Goal: Task Accomplishment & Management: Manage account settings

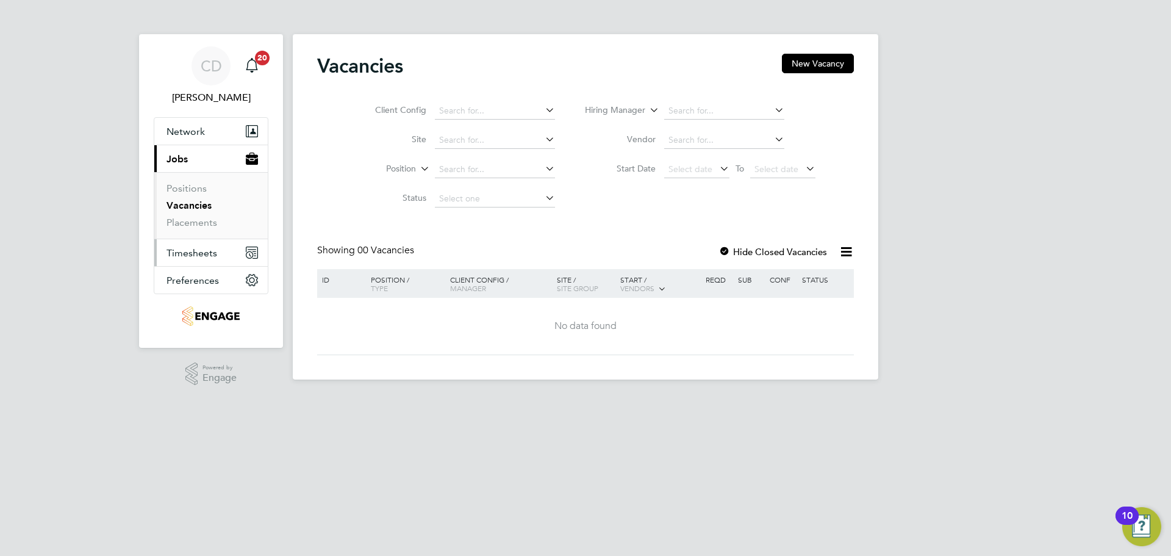
click at [203, 249] on span "Timesheets" at bounding box center [192, 253] width 51 height 12
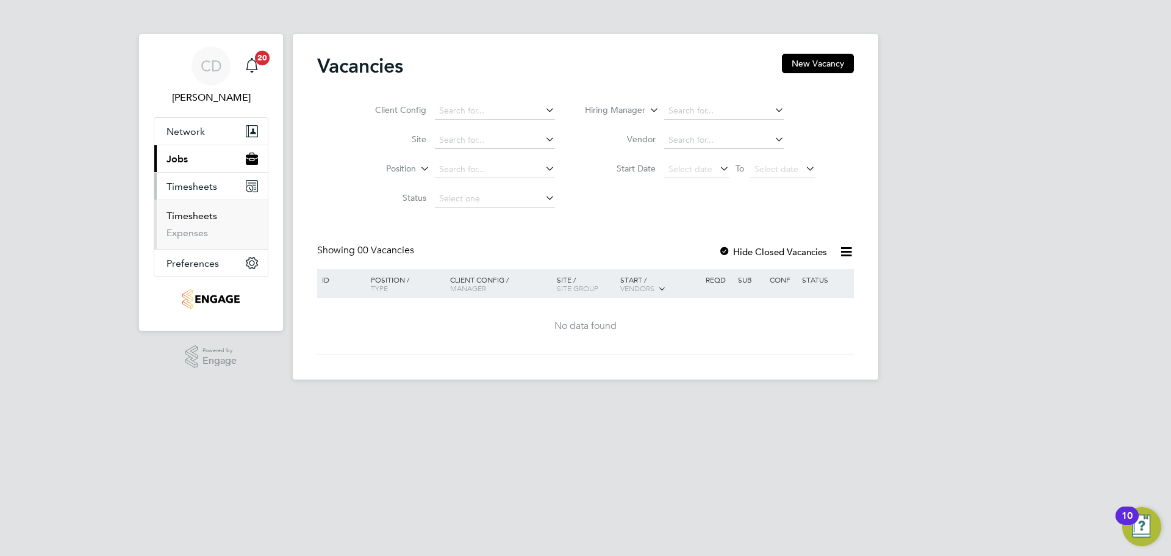
click at [201, 216] on link "Timesheets" at bounding box center [192, 216] width 51 height 12
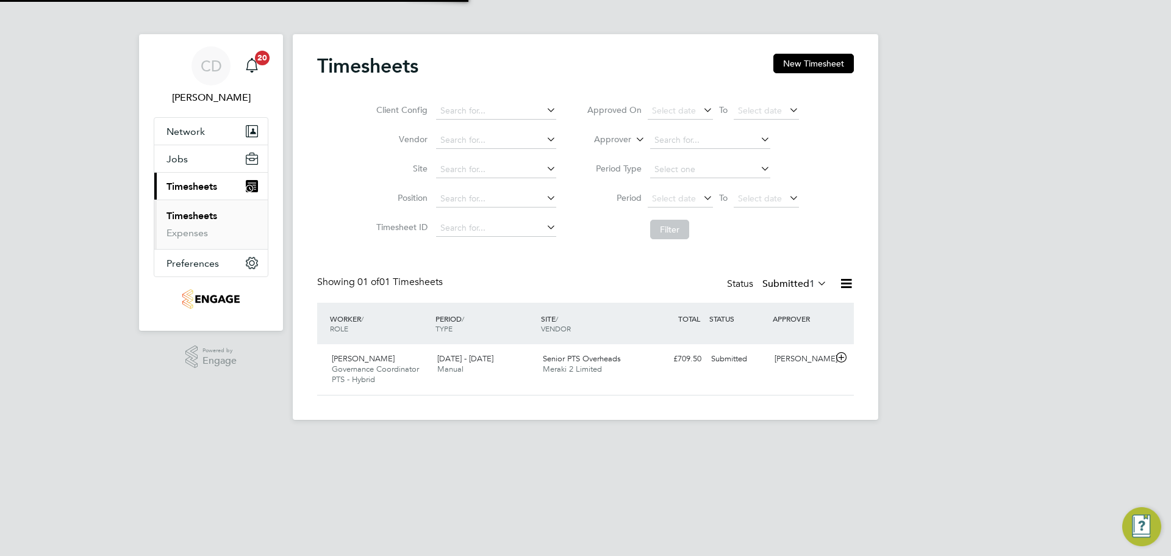
scroll to position [31, 106]
click at [801, 367] on div "[PERSON_NAME]" at bounding box center [801, 359] width 63 height 20
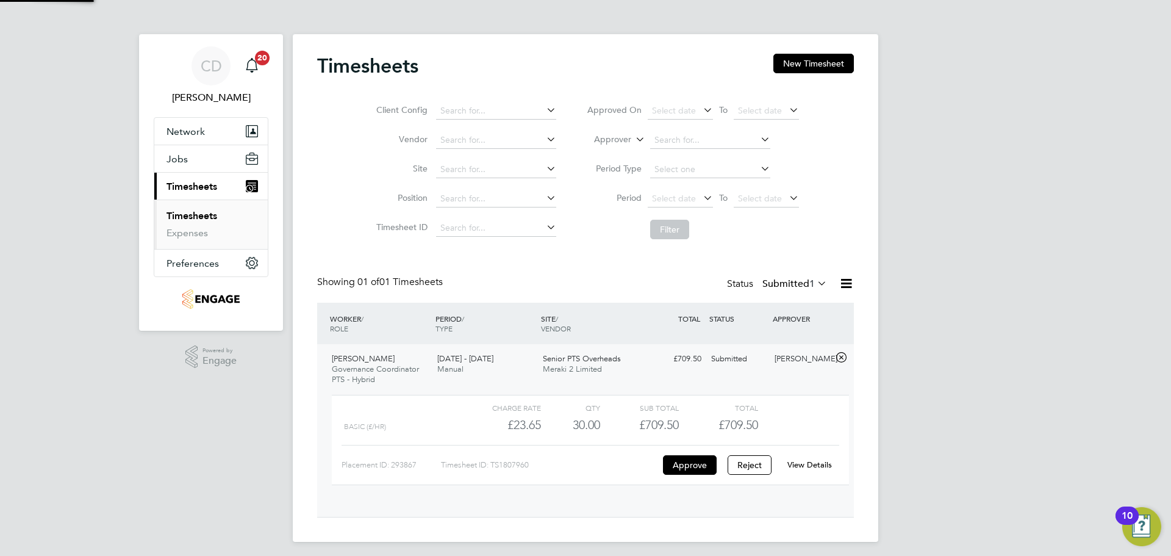
scroll to position [21, 119]
click at [698, 465] on button "Approve" at bounding box center [690, 465] width 54 height 20
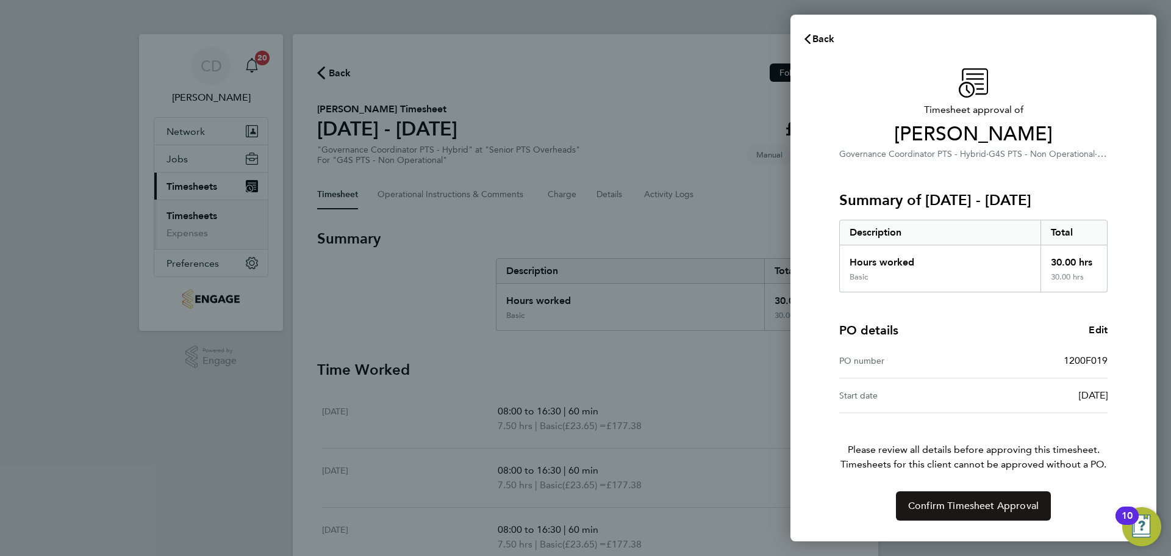
click at [940, 507] on span "Confirm Timesheet Approval" at bounding box center [973, 506] width 131 height 12
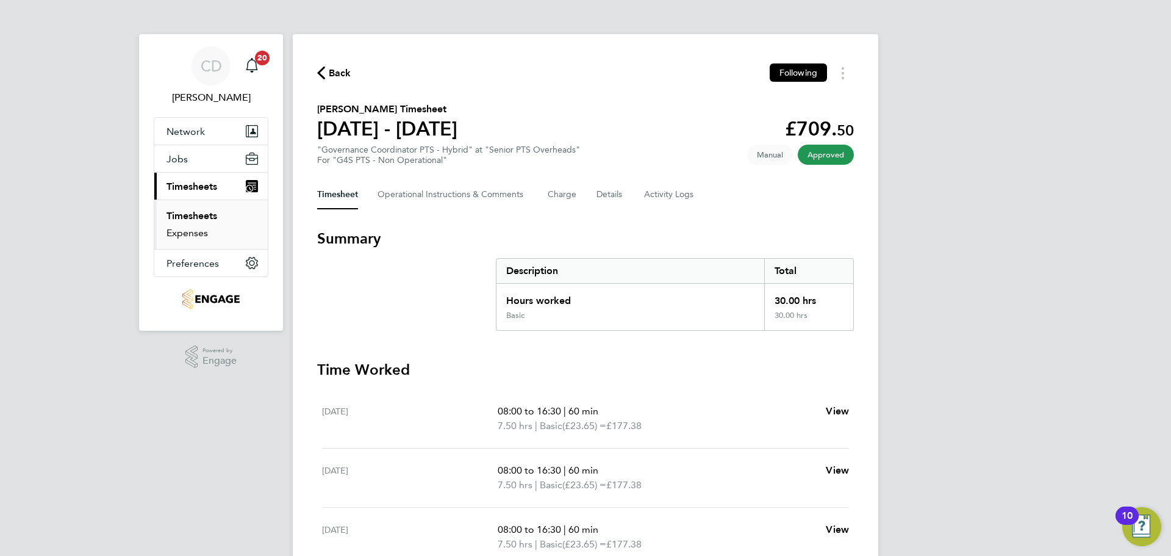
click at [205, 235] on link "Expenses" at bounding box center [187, 233] width 41 height 12
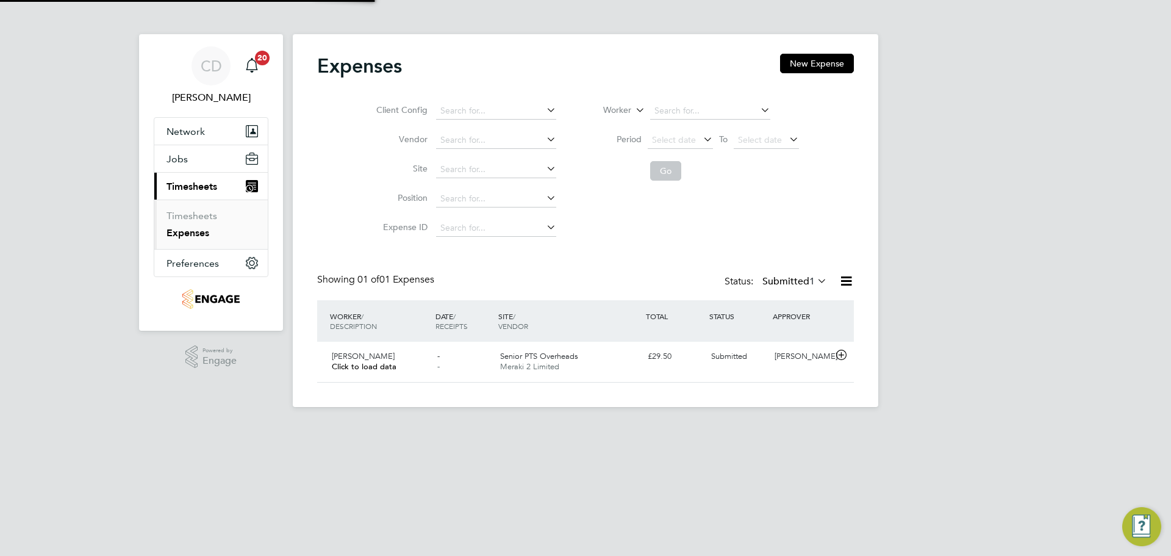
scroll to position [31, 148]
click at [646, 367] on div "Danielle Sellers Click to load data - - Senior PTS Overheads Meraki 2 Limited £…" at bounding box center [585, 362] width 537 height 40
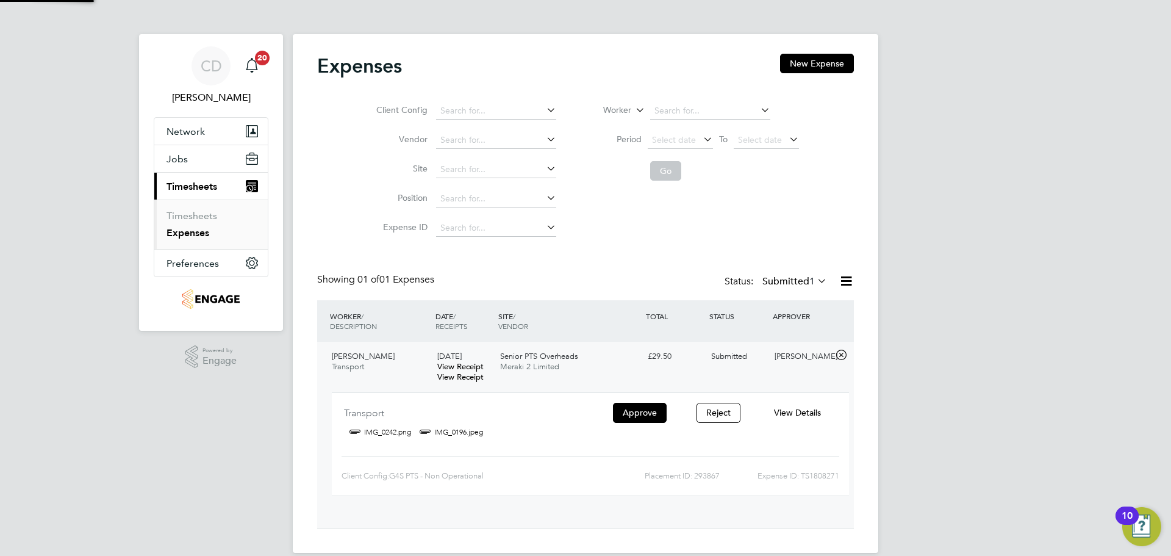
scroll to position [20, 220]
click at [636, 407] on button "Approve" at bounding box center [640, 413] width 54 height 20
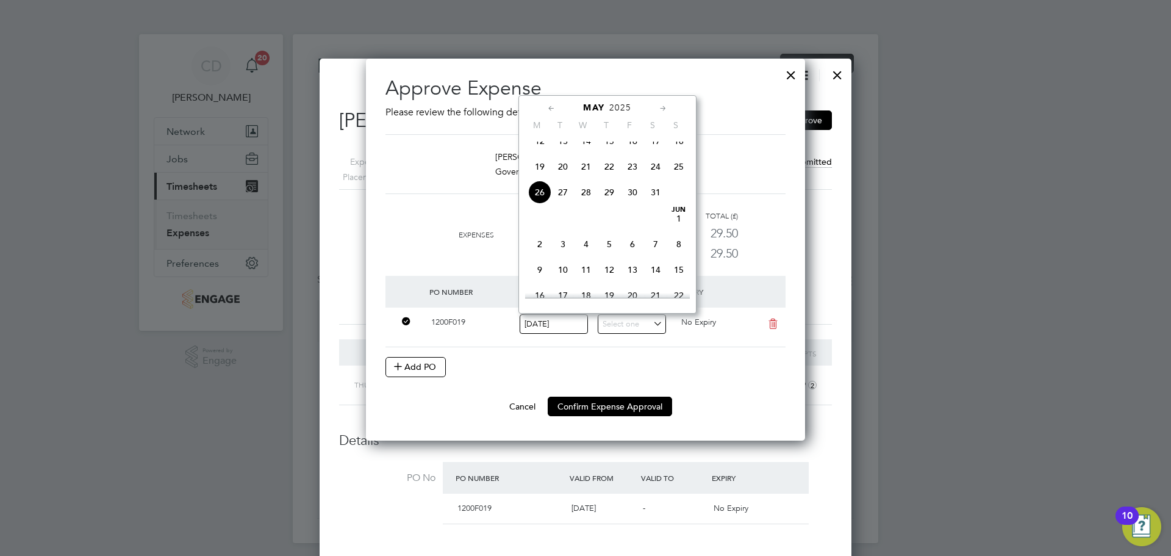
click at [617, 391] on li "PO Number Valid From Valid To Expiry 1200F019 26 May 2025 No Expiry Add PO" at bounding box center [585, 336] width 400 height 121
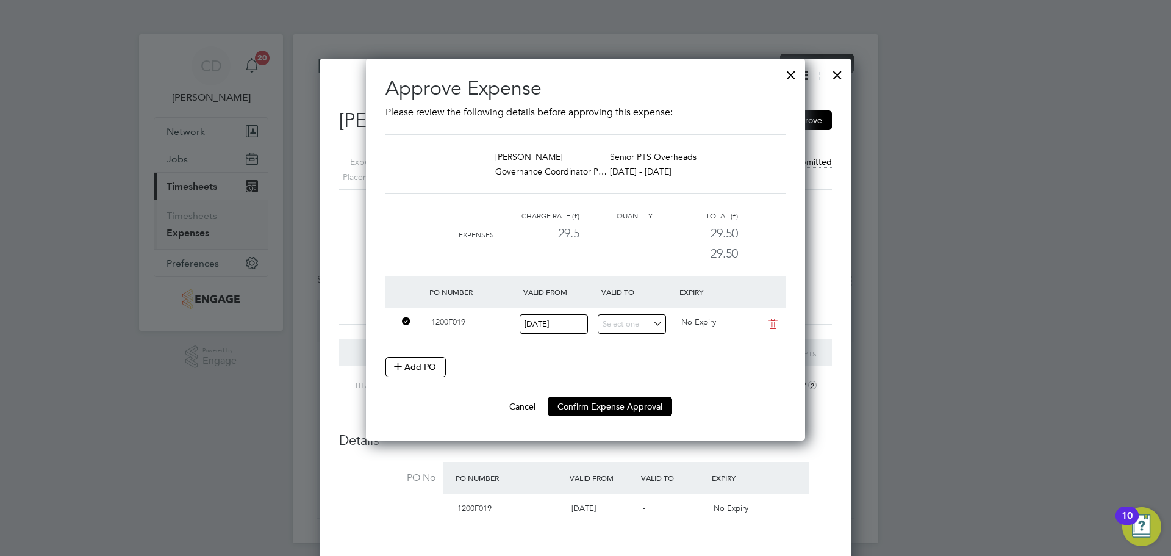
click at [617, 395] on li "PO Number Valid From Valid To Expiry 1200F019 26 May 2025 No Expiry Add PO" at bounding box center [585, 336] width 400 height 121
click at [619, 404] on button "Confirm Expense Approval" at bounding box center [610, 406] width 124 height 20
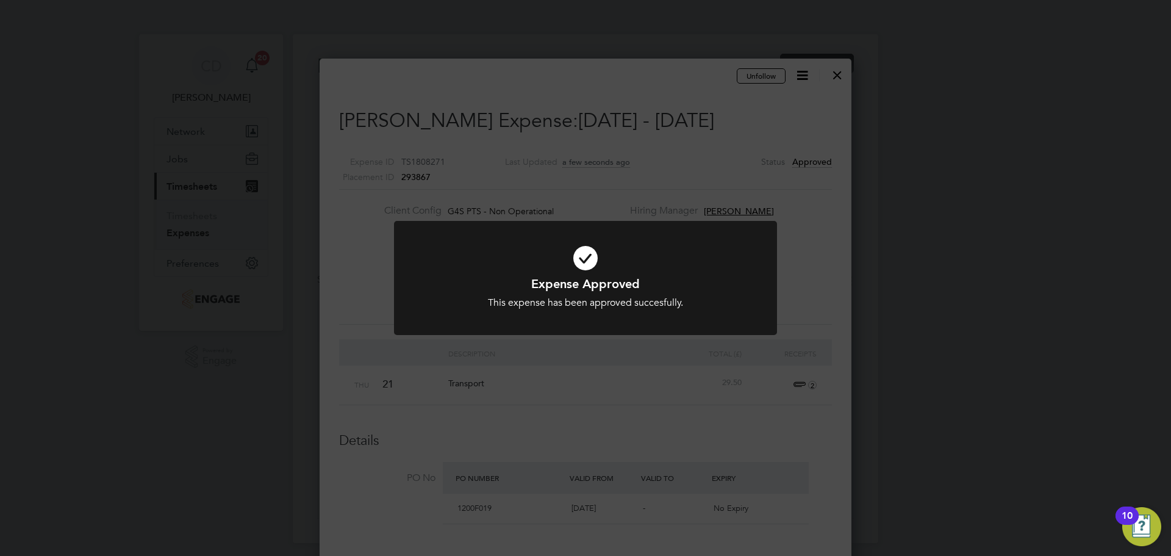
click at [840, 73] on div "Expense Approved This expense has been approved succesfully. Cancel Okay" at bounding box center [585, 278] width 1171 height 556
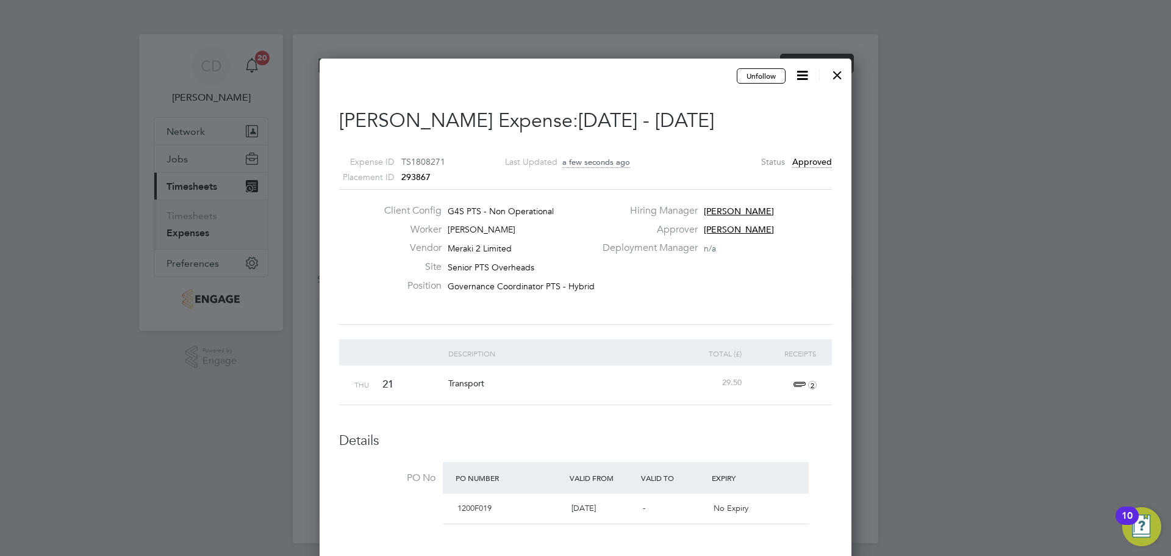
click at [840, 70] on div at bounding box center [837, 72] width 22 height 22
